Goal: Task Accomplishment & Management: Complete application form

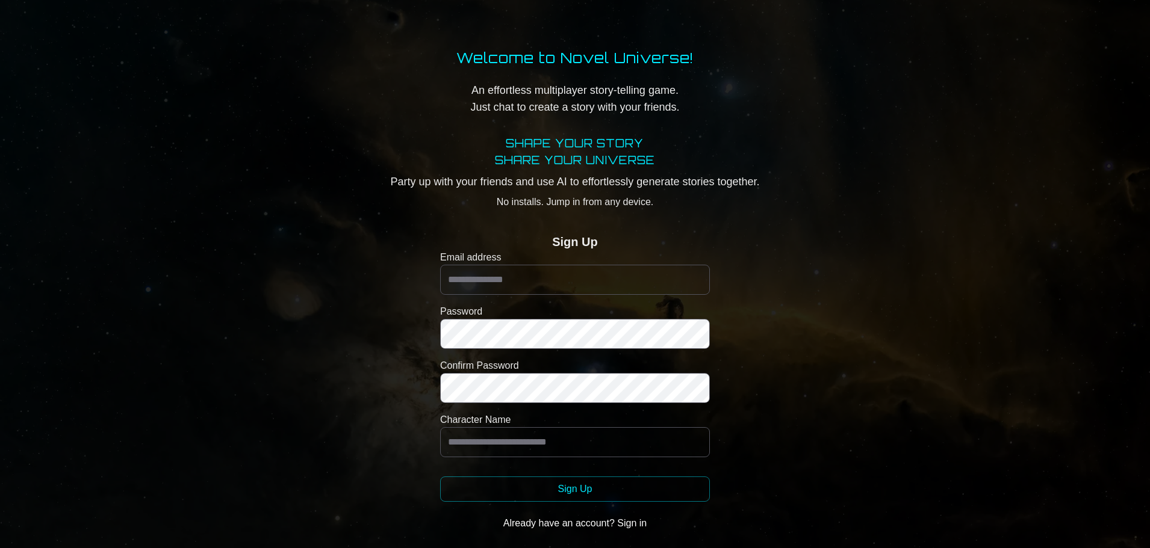
click at [515, 258] on label "Email address" at bounding box center [575, 257] width 270 height 14
click at [515, 265] on input "Email address" at bounding box center [575, 280] width 270 height 30
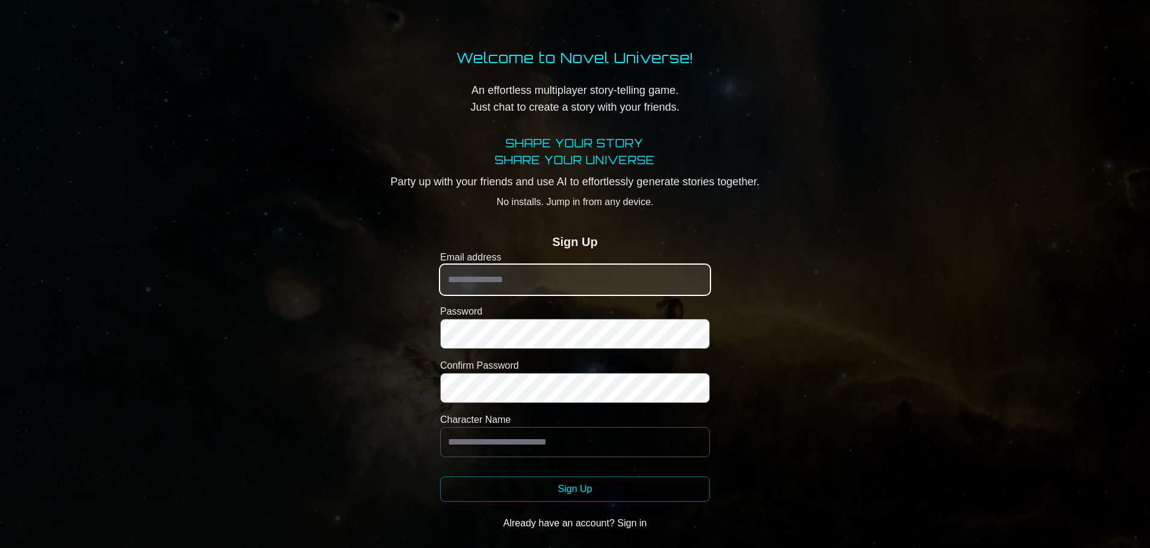
click at [517, 290] on input "Email address" at bounding box center [575, 280] width 270 height 30
type input "**********"
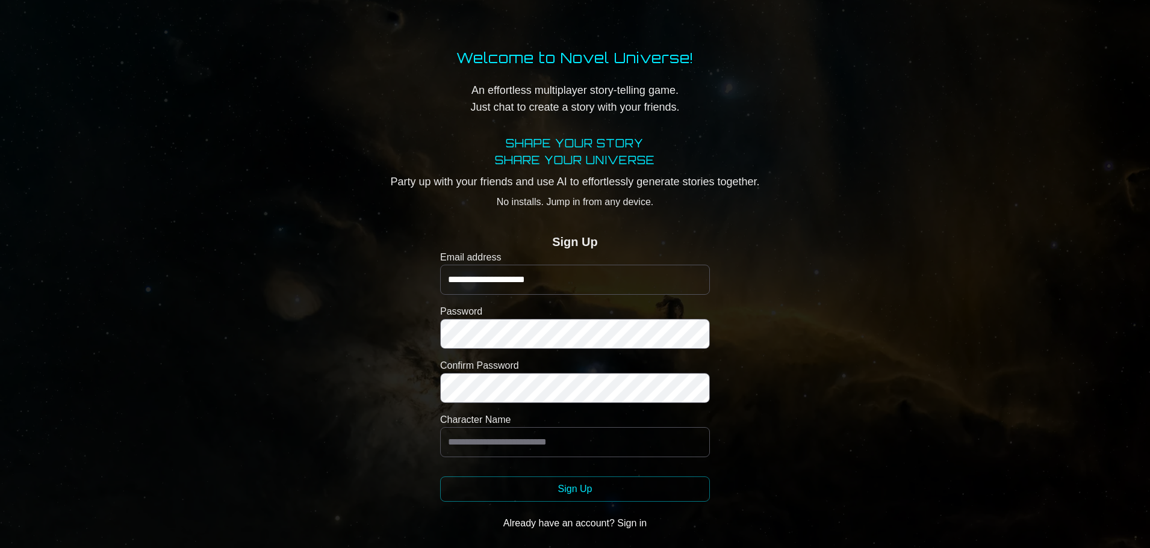
click at [536, 414] on label "Character Name" at bounding box center [575, 420] width 270 height 14
click at [536, 427] on input "Character Name" at bounding box center [575, 442] width 270 height 30
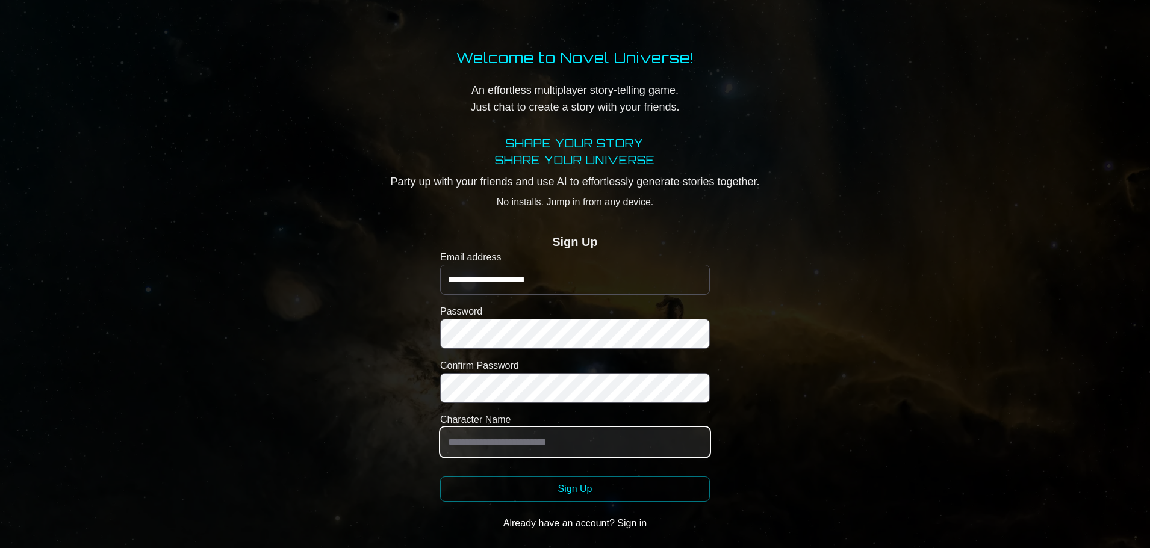
click at [515, 439] on input "Character Name" at bounding box center [575, 442] width 270 height 30
paste input "**********"
type input "**********"
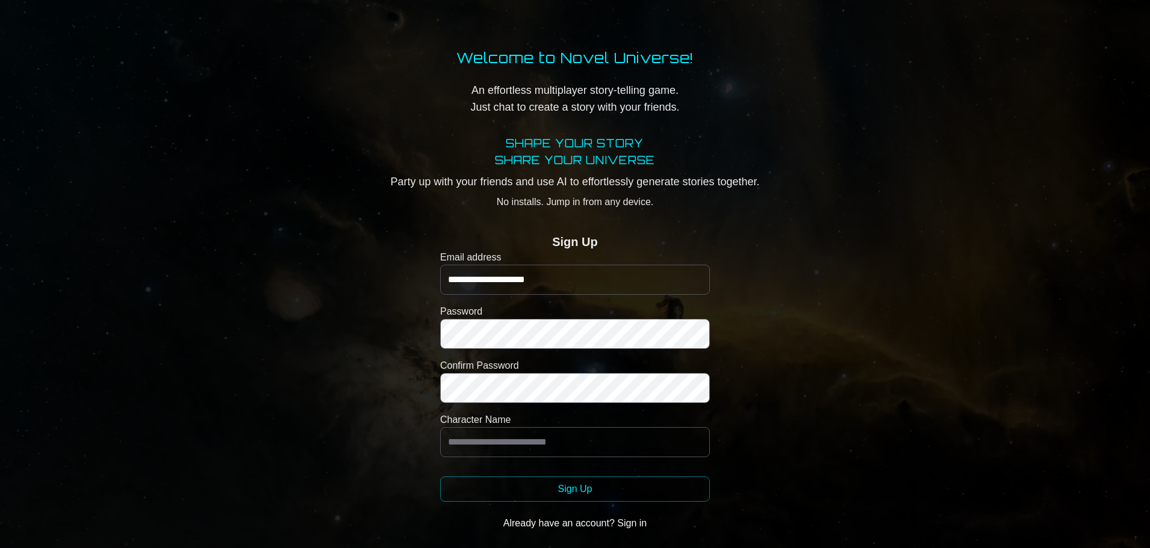
click at [490, 370] on label "Confirm Password" at bounding box center [575, 366] width 270 height 14
click at [489, 374] on div "Confirm Password" at bounding box center [575, 381] width 270 height 45
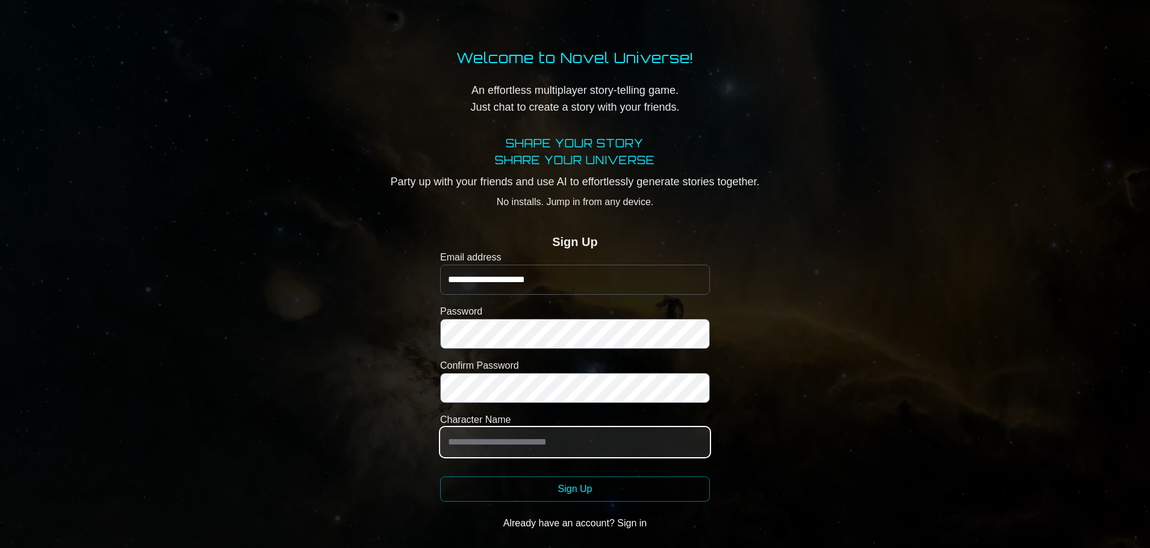
click at [589, 444] on input "Character Name" at bounding box center [575, 442] width 270 height 30
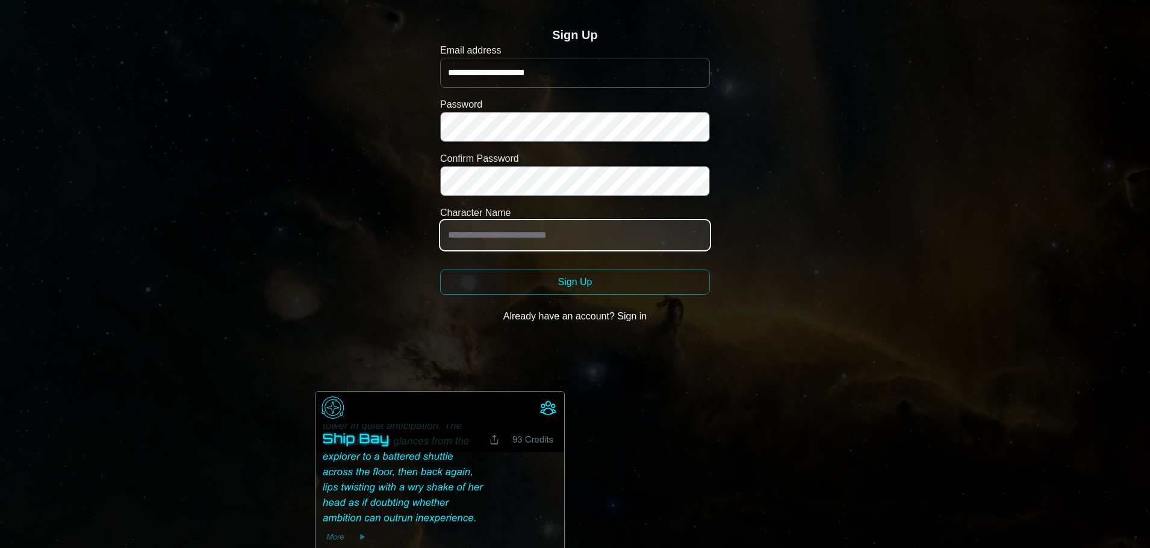
scroll to position [301, 0]
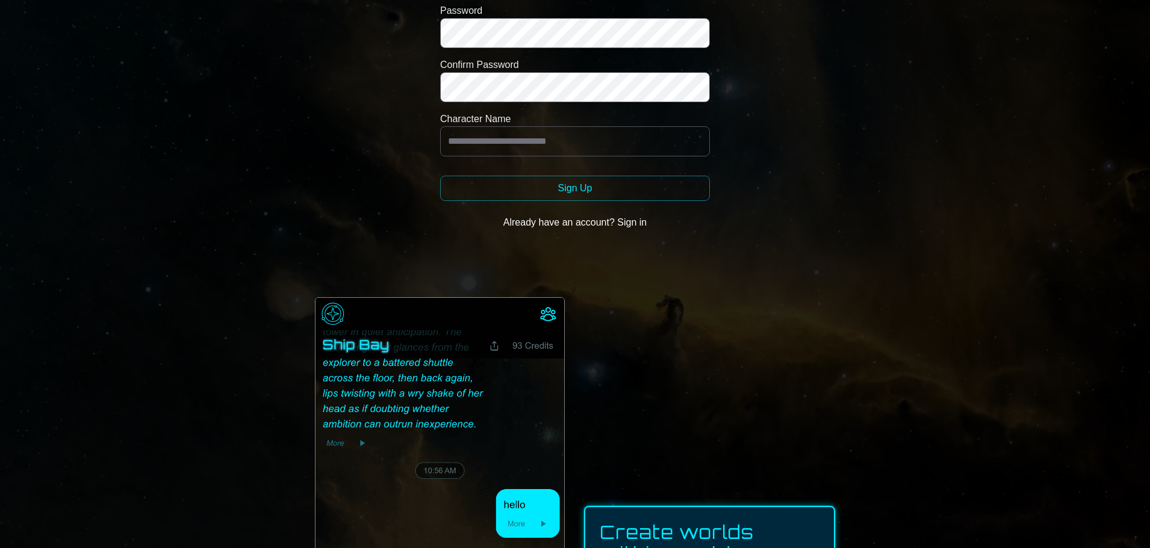
click at [613, 229] on button "Already have an account? Sign in" at bounding box center [575, 223] width 270 height 24
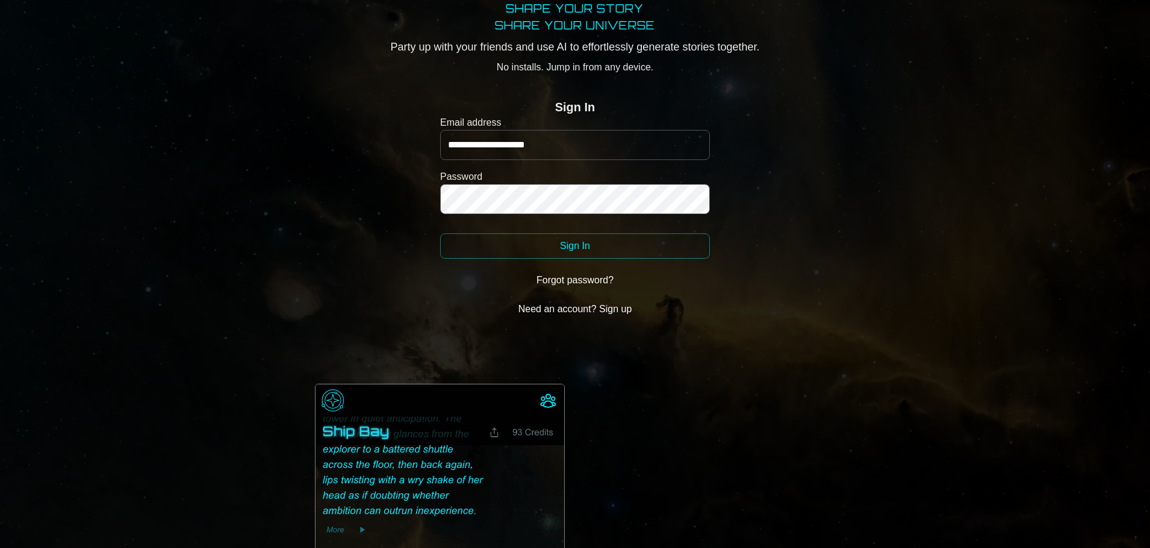
scroll to position [120, 0]
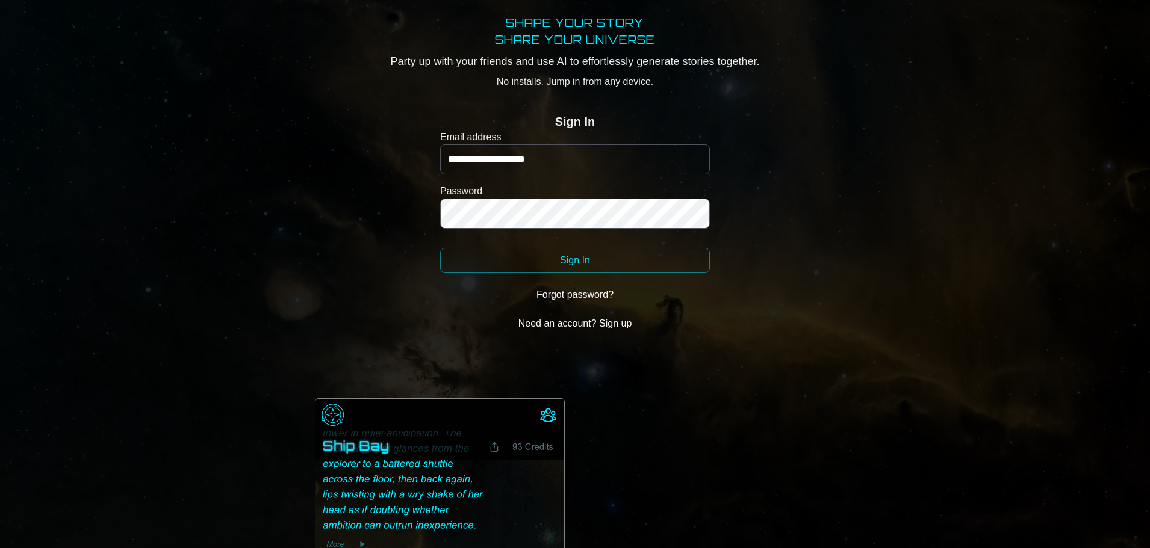
click at [585, 267] on button "Sign In" at bounding box center [575, 260] width 270 height 25
